Goal: Check status: Check status

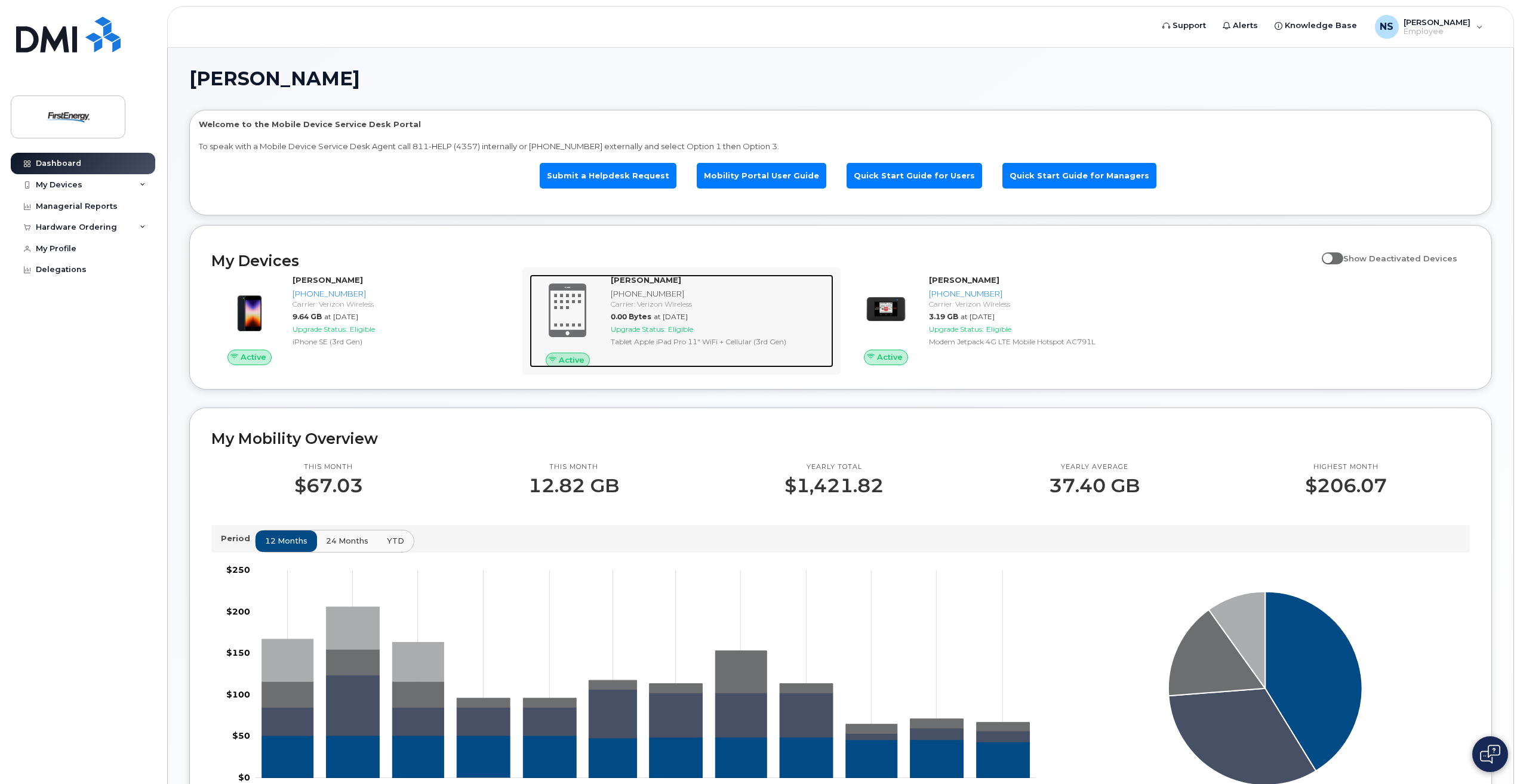
click at [658, 275] on strong "[PERSON_NAME]" at bounding box center [646, 279] width 71 height 9
